Goal: Check status: Check status

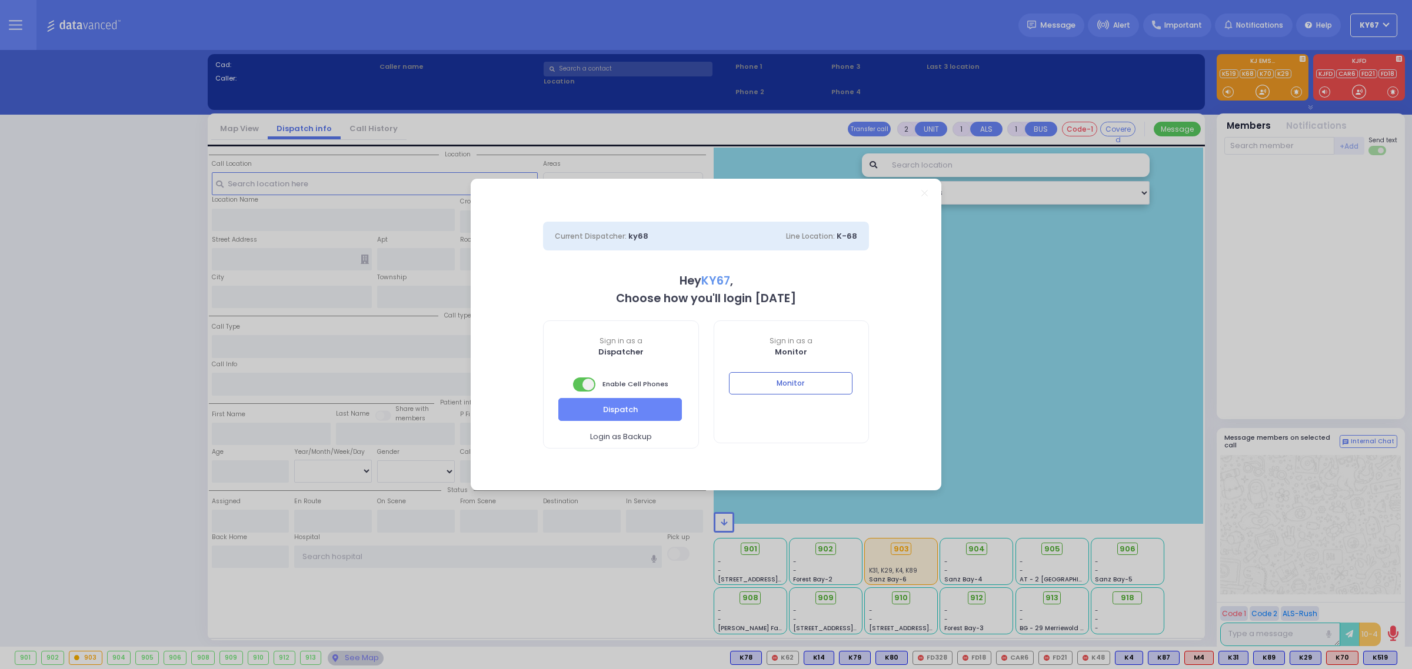
select select "9"
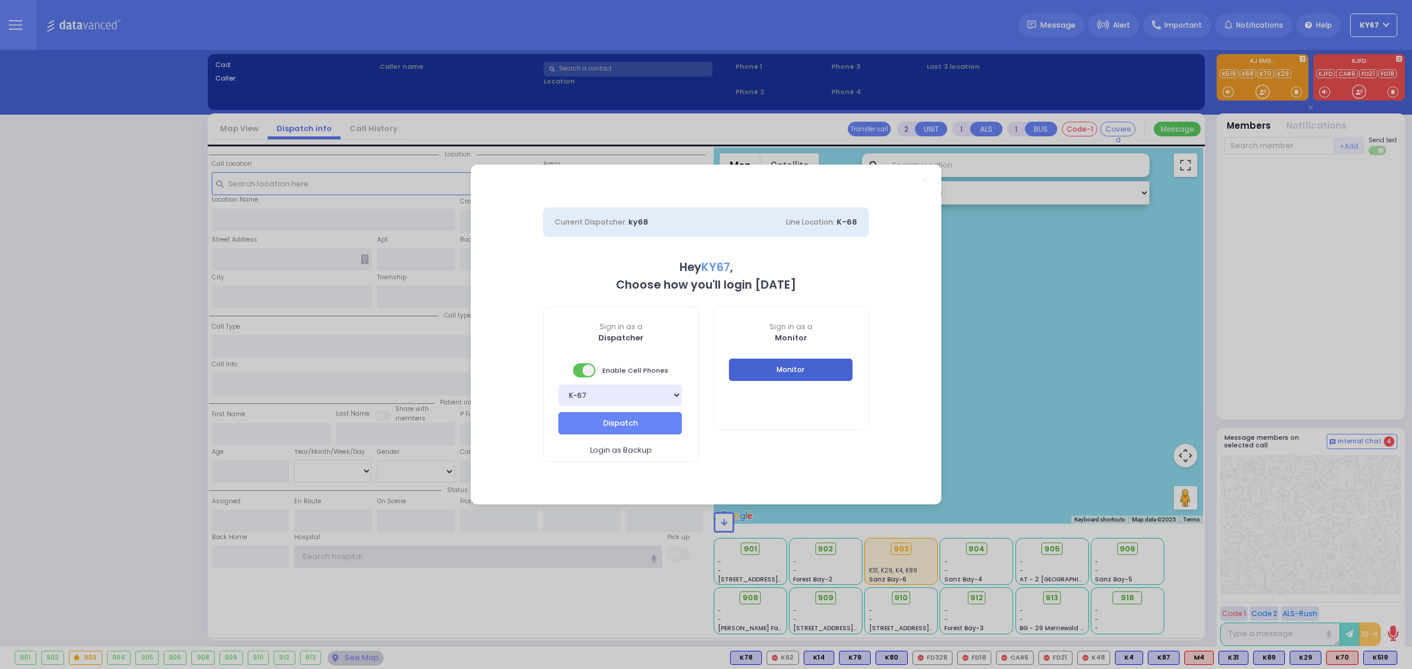
type input "Ky67"
click at [821, 363] on button "Monitor" at bounding box center [791, 370] width 124 height 22
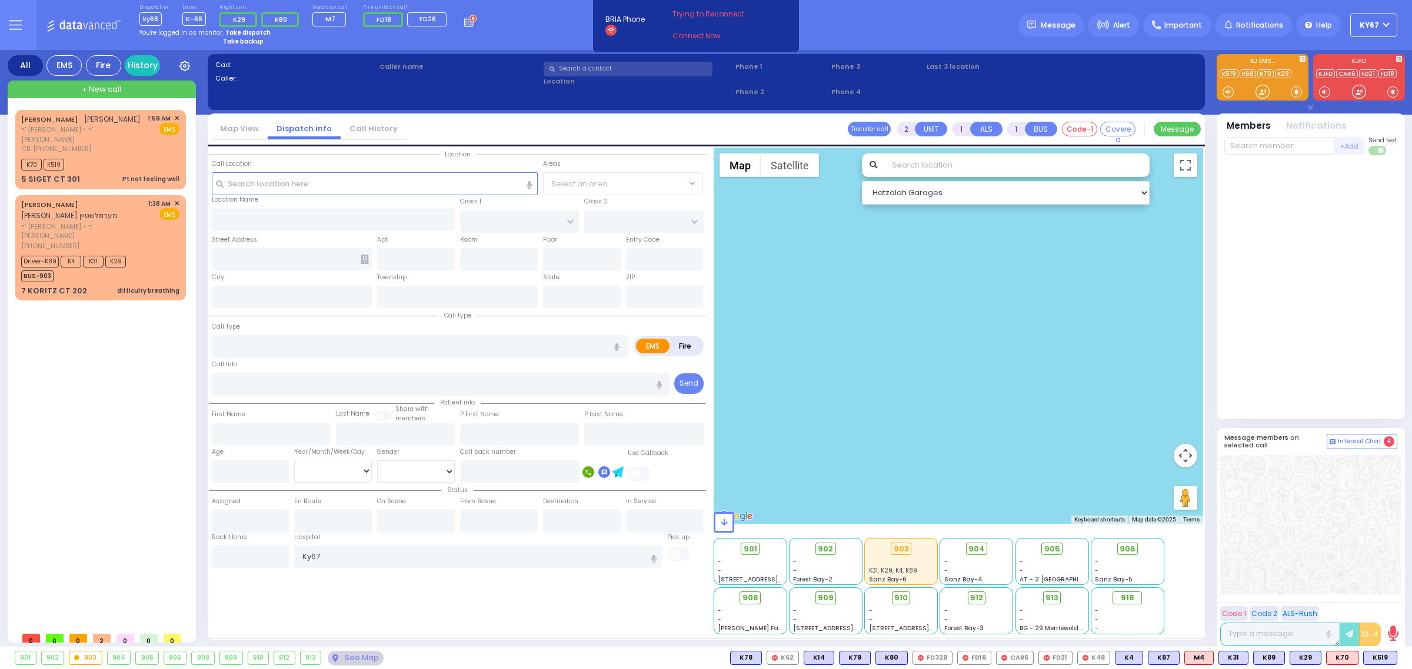
click at [6, 31] on button at bounding box center [15, 25] width 42 height 50
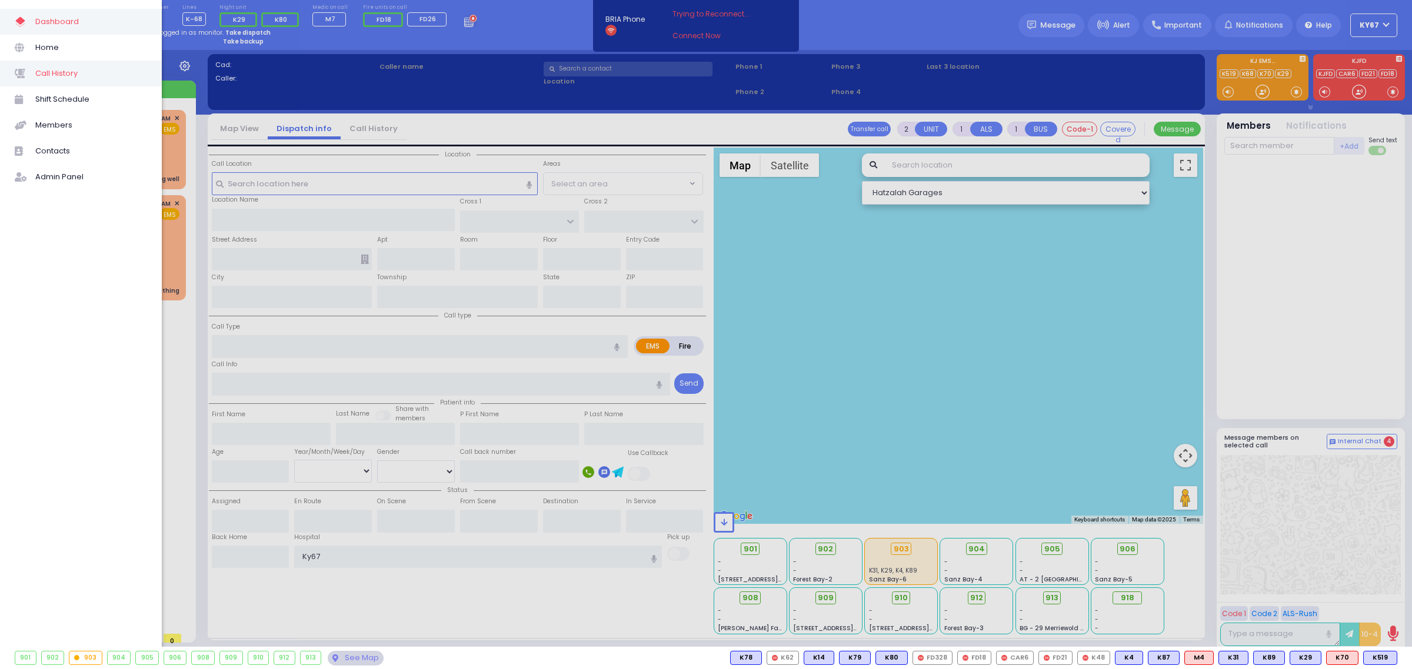
click at [84, 65] on link "Call History" at bounding box center [81, 74] width 162 height 26
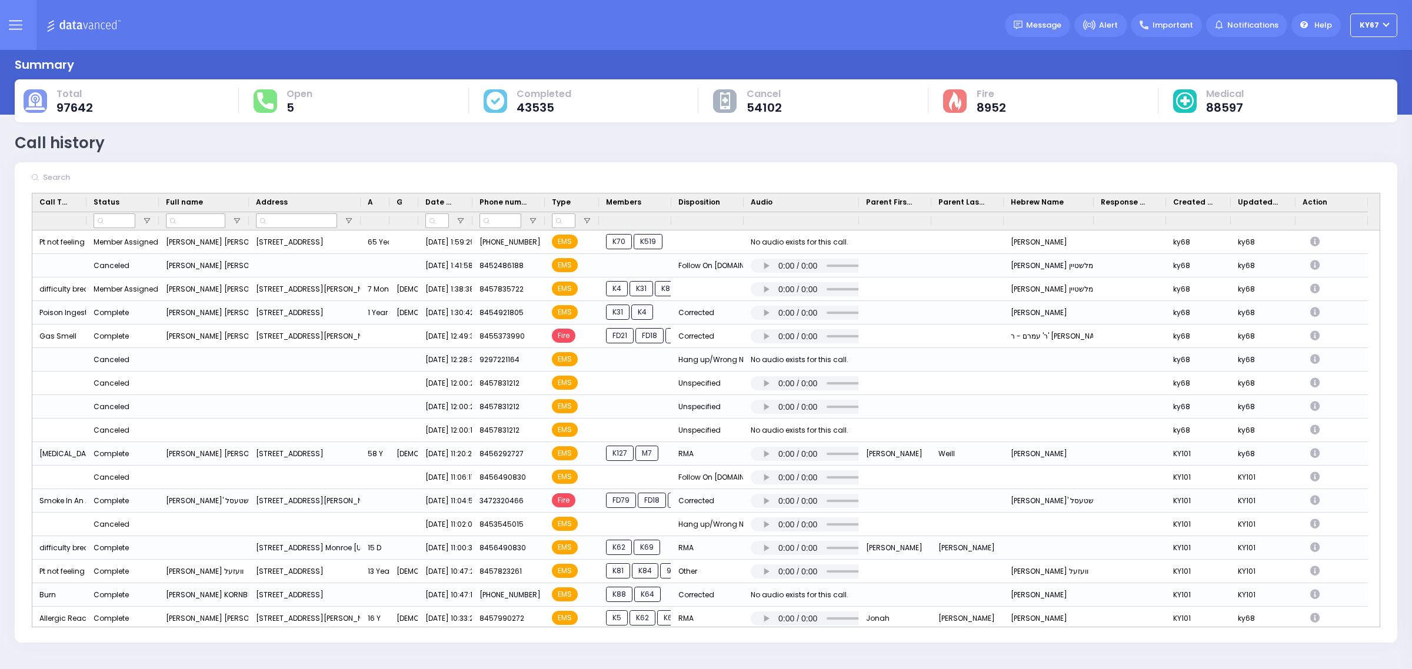
click at [15, 28] on icon at bounding box center [16, 25] width 14 height 14
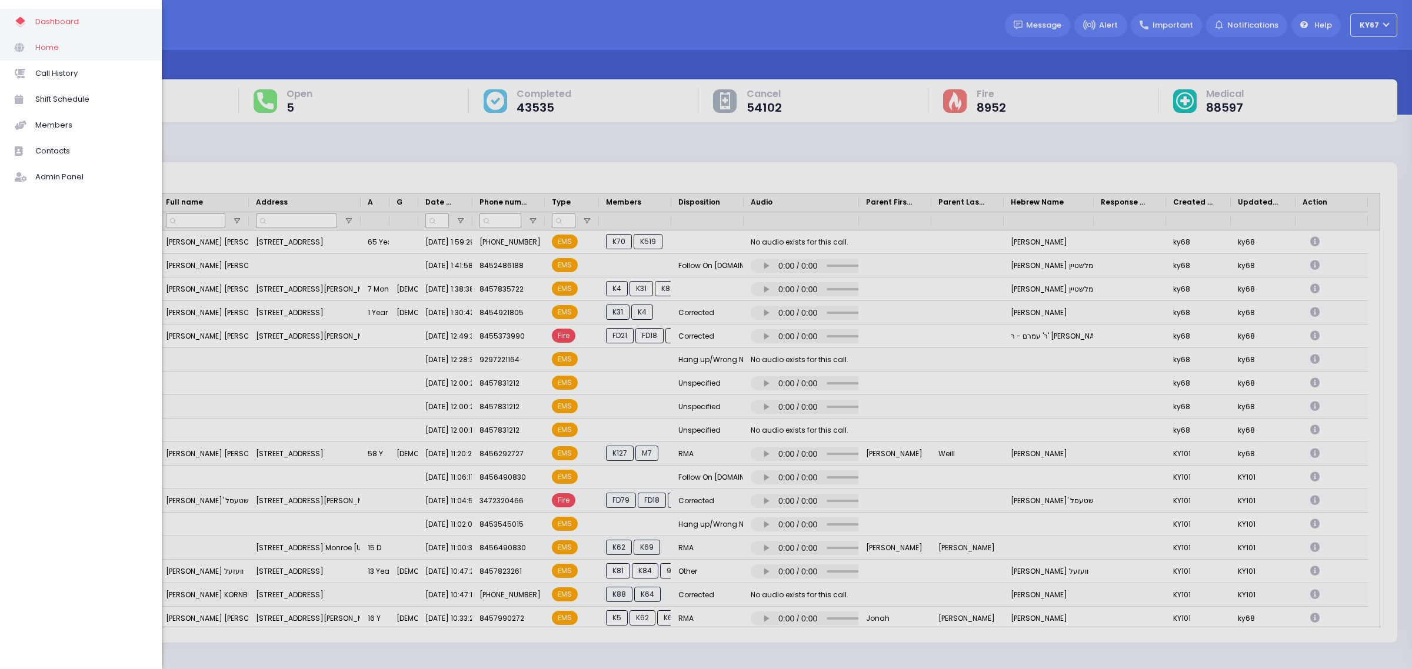
click at [68, 51] on span "Home" at bounding box center [91, 47] width 112 height 15
